Goal: Check status: Check status

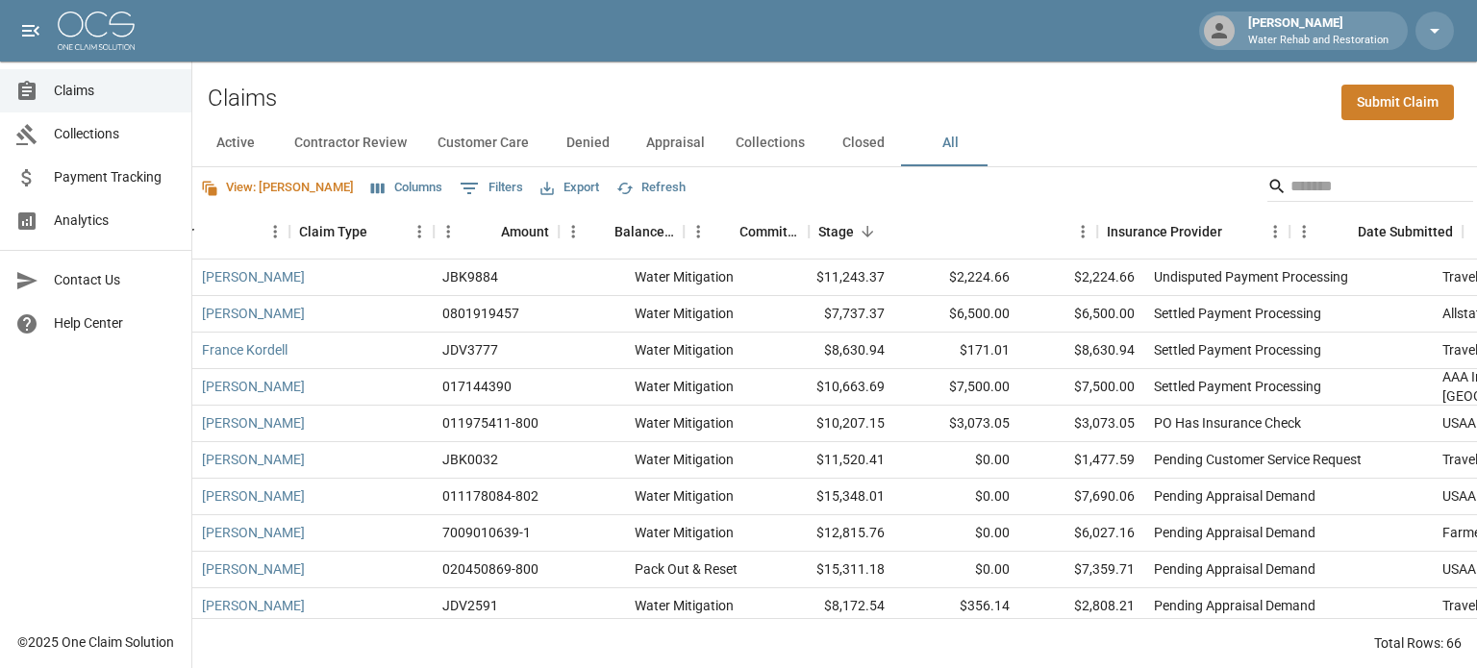
scroll to position [48, 335]
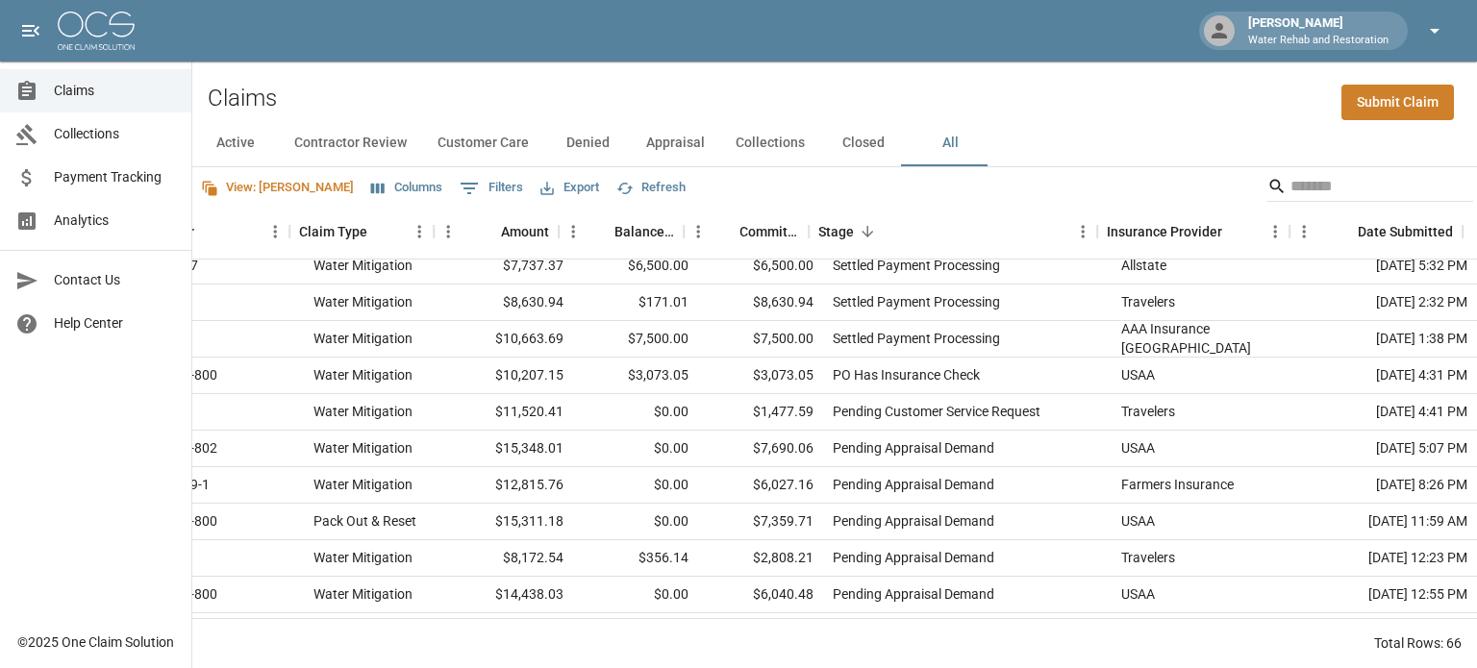
drag, startPoint x: 1335, startPoint y: 38, endPoint x: 1444, endPoint y: 34, distance: 109.7
click at [1335, 38] on p "Water Rehab and Restoration" at bounding box center [1318, 41] width 140 height 16
click at [127, 181] on span "Payment Tracking" at bounding box center [115, 177] width 122 height 20
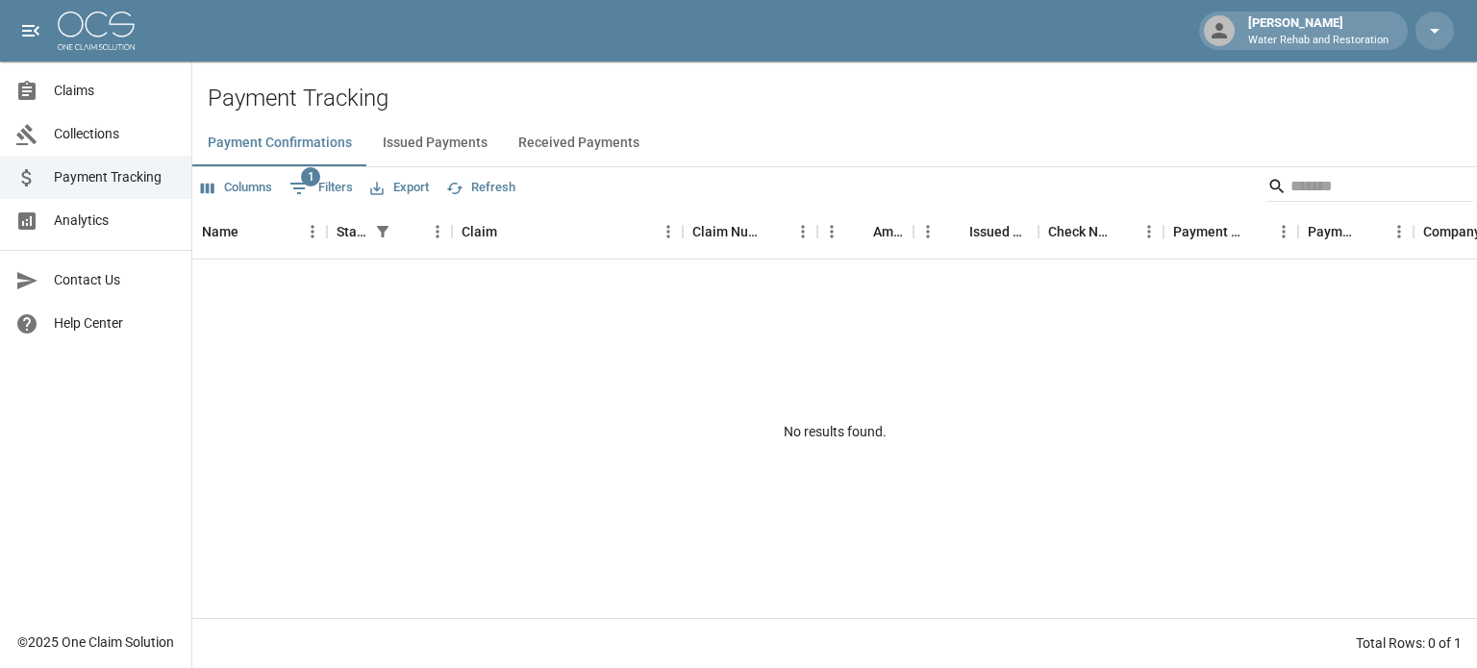
click at [467, 138] on button "Issued Payments" at bounding box center [435, 143] width 136 height 46
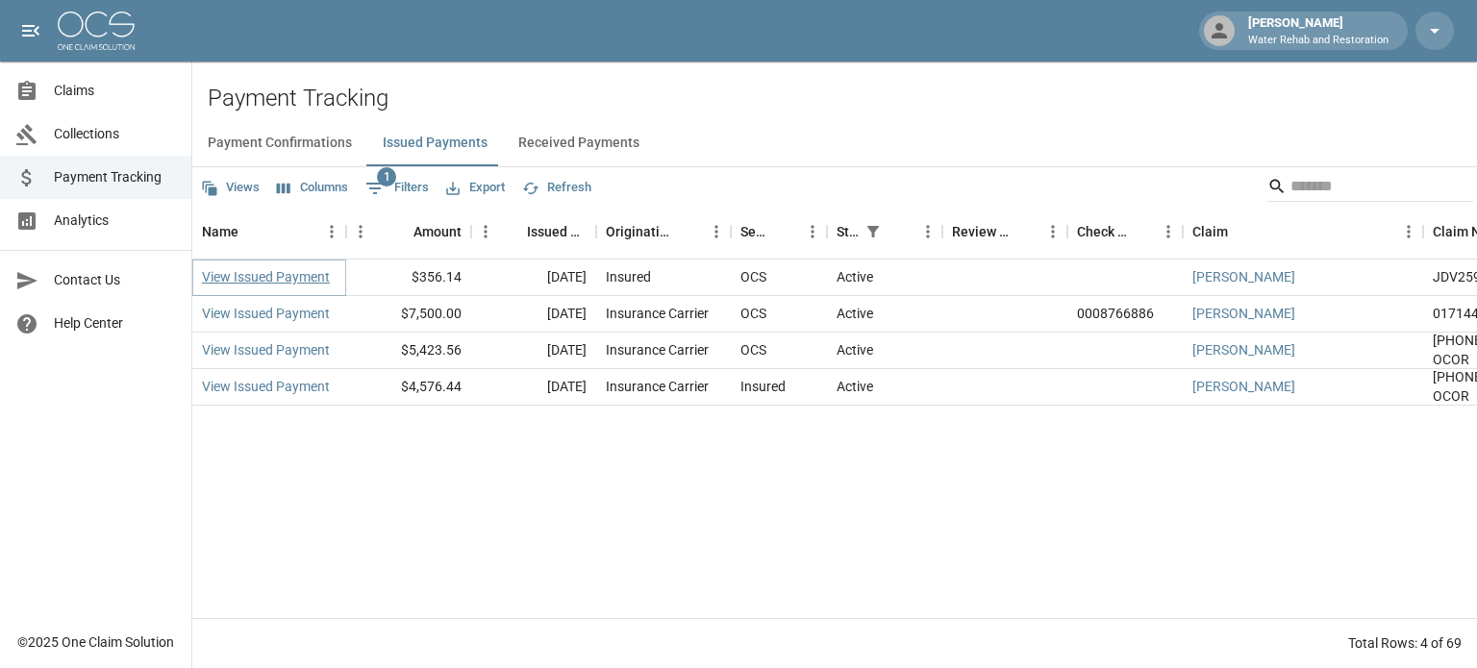
click at [247, 282] on link "View Issued Payment" at bounding box center [266, 276] width 128 height 19
